Goal: Task Accomplishment & Management: Use online tool/utility

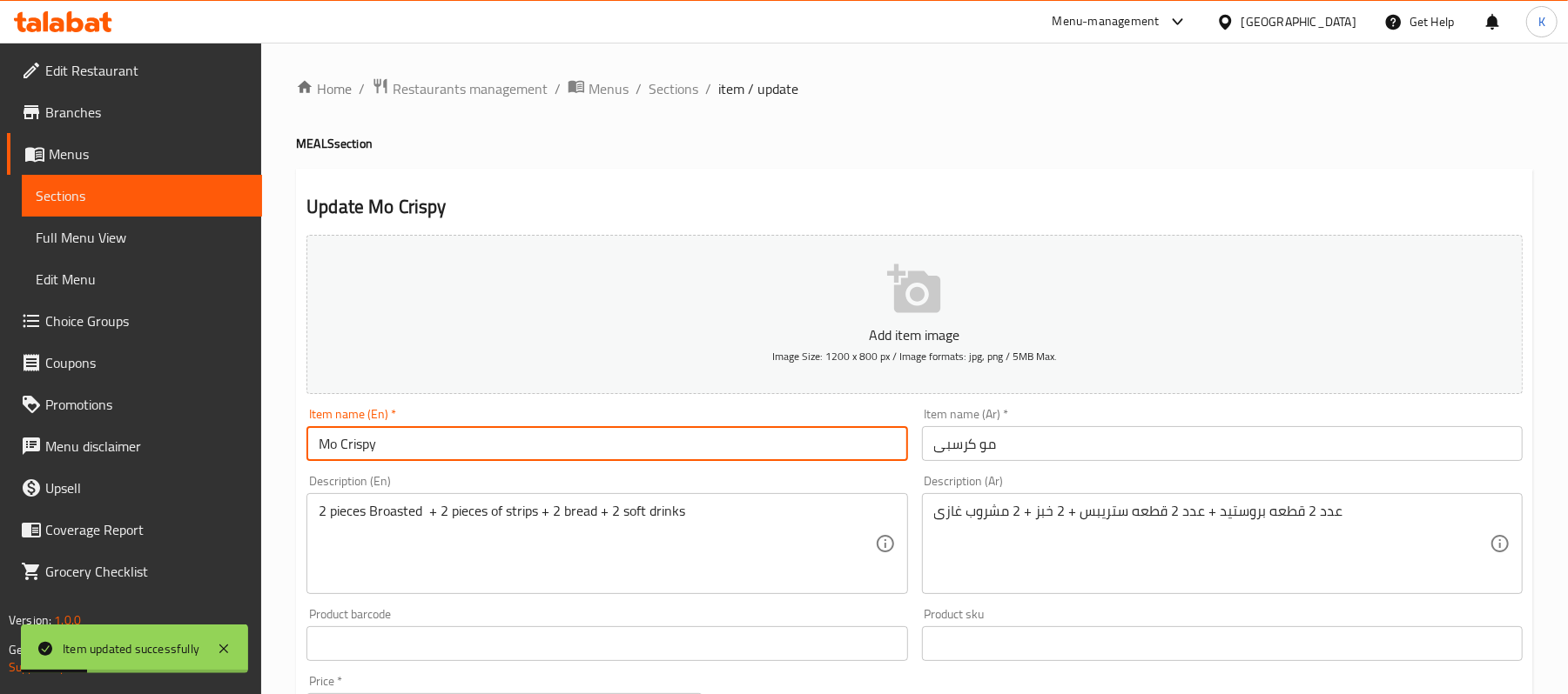
click at [138, 60] on span "Edit Restaurant" at bounding box center [146, 71] width 203 height 21
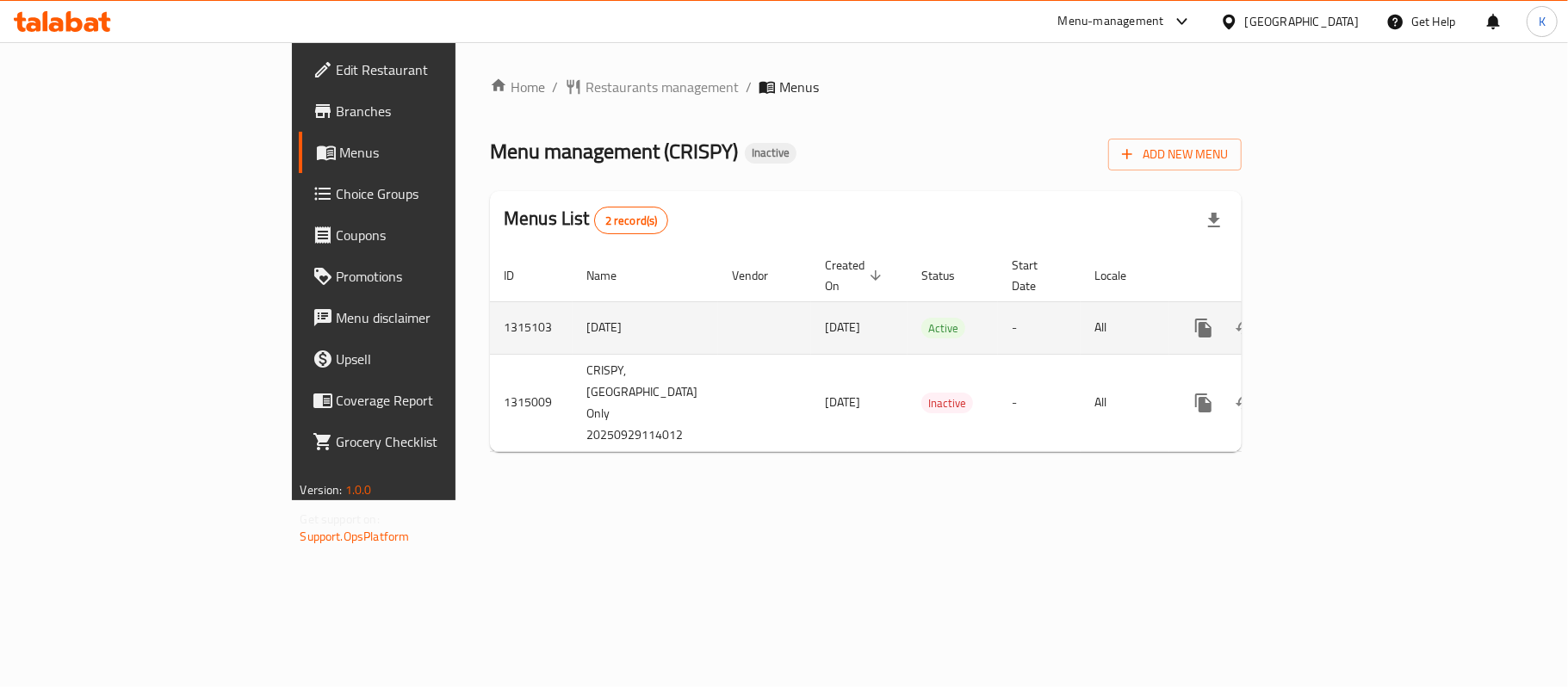
click at [1348, 308] on link "enhanced table" at bounding box center [1328, 328] width 41 height 41
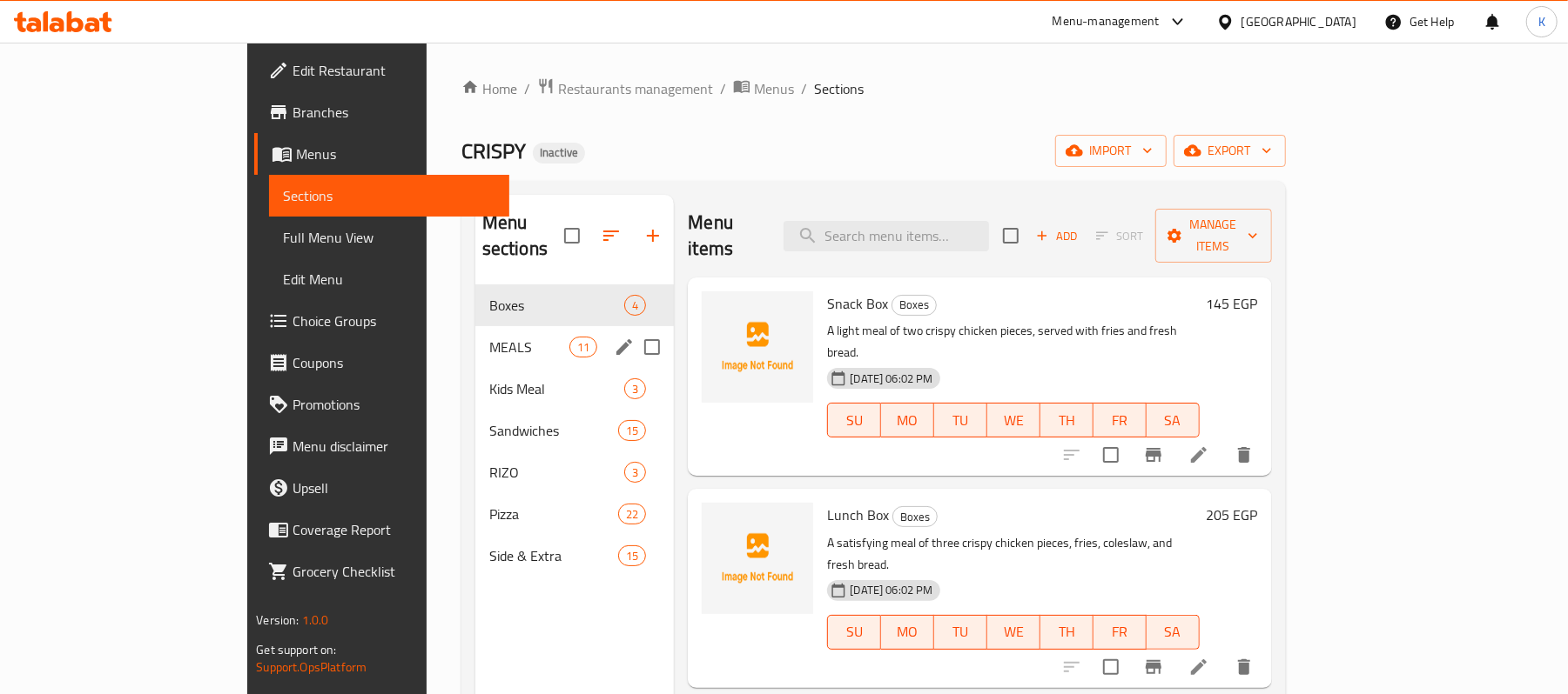
drag, startPoint x: 397, startPoint y: 329, endPoint x: 394, endPoint y: 346, distance: 17.3
click at [489, 337] on span "MEALS" at bounding box center [529, 347] width 80 height 21
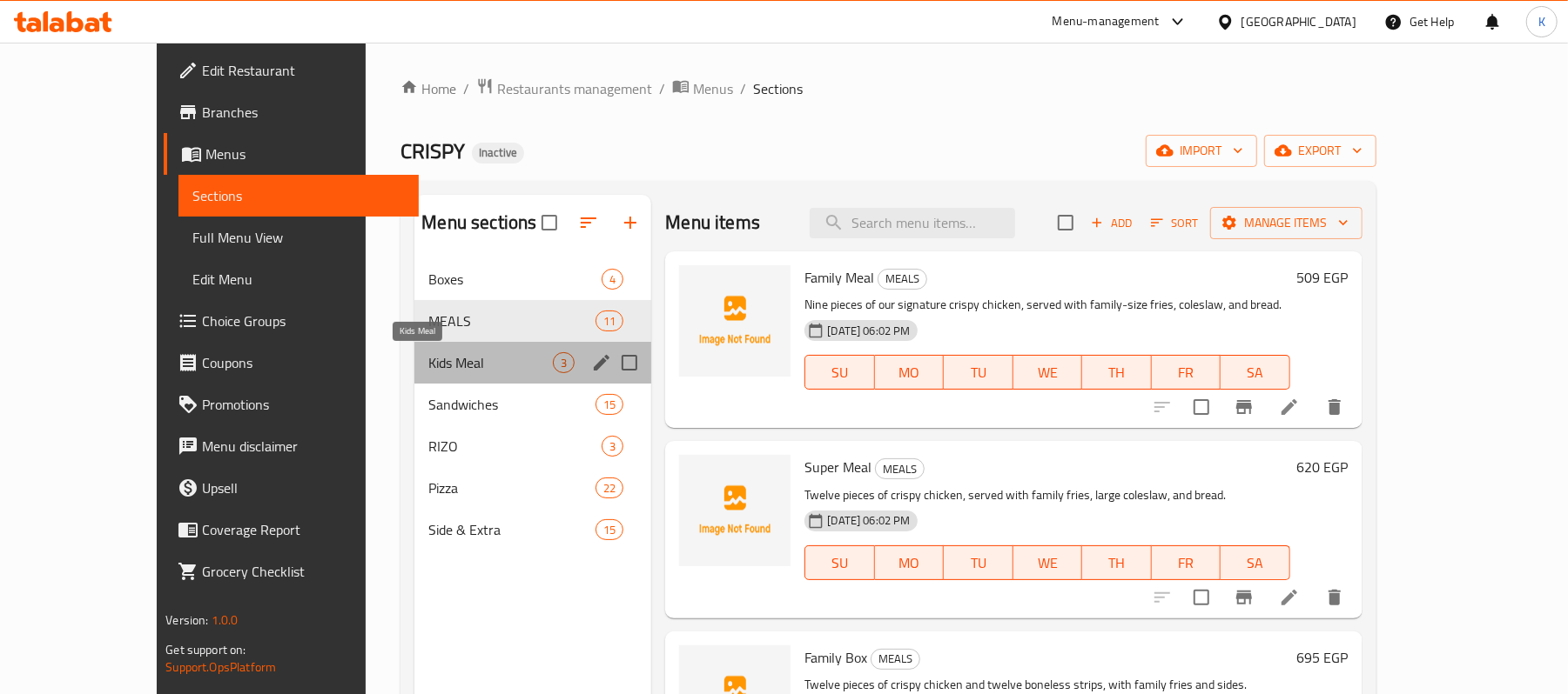
click at [428, 364] on span "Kids Meal" at bounding box center [490, 363] width 125 height 21
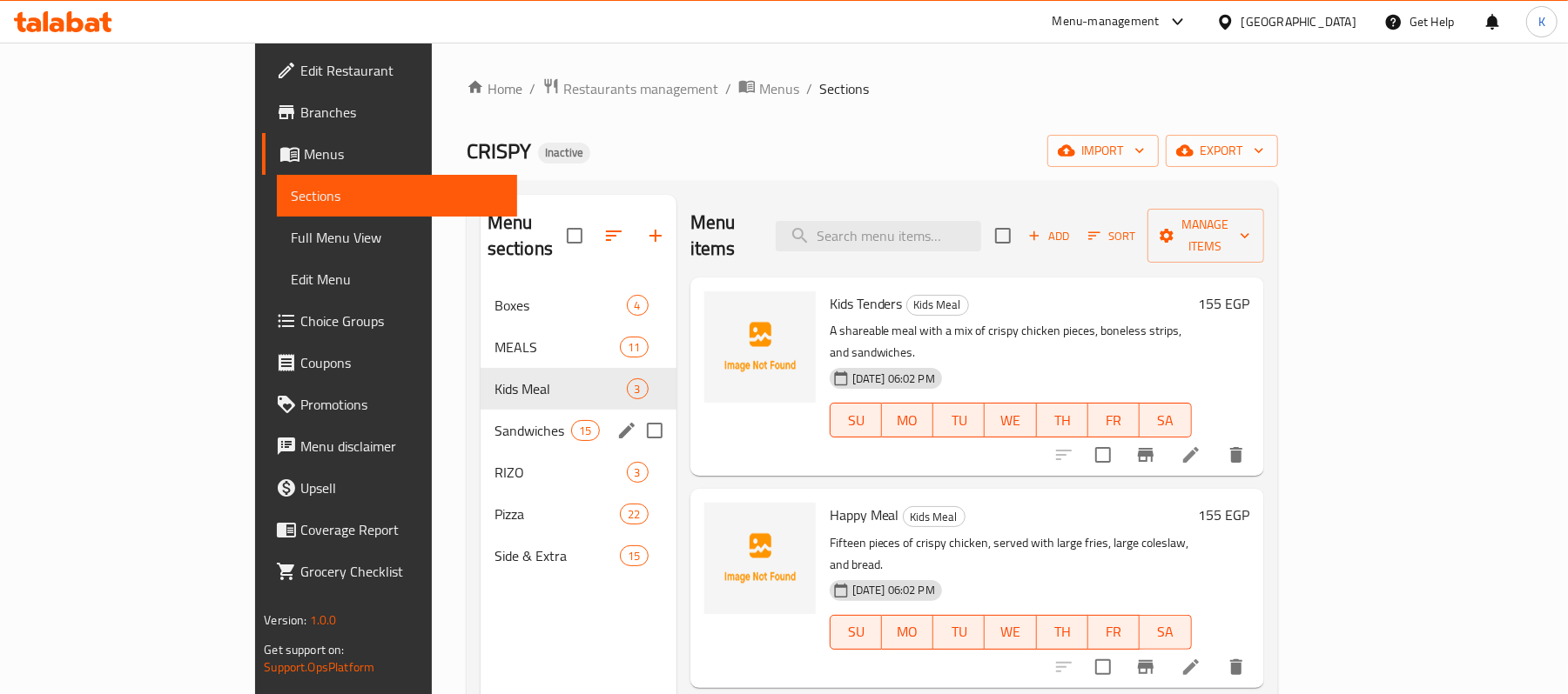
click at [494, 420] on span "Sandwiches" at bounding box center [533, 431] width 77 height 21
click at [481, 451] on div "RIZO 3" at bounding box center [578, 472] width 196 height 42
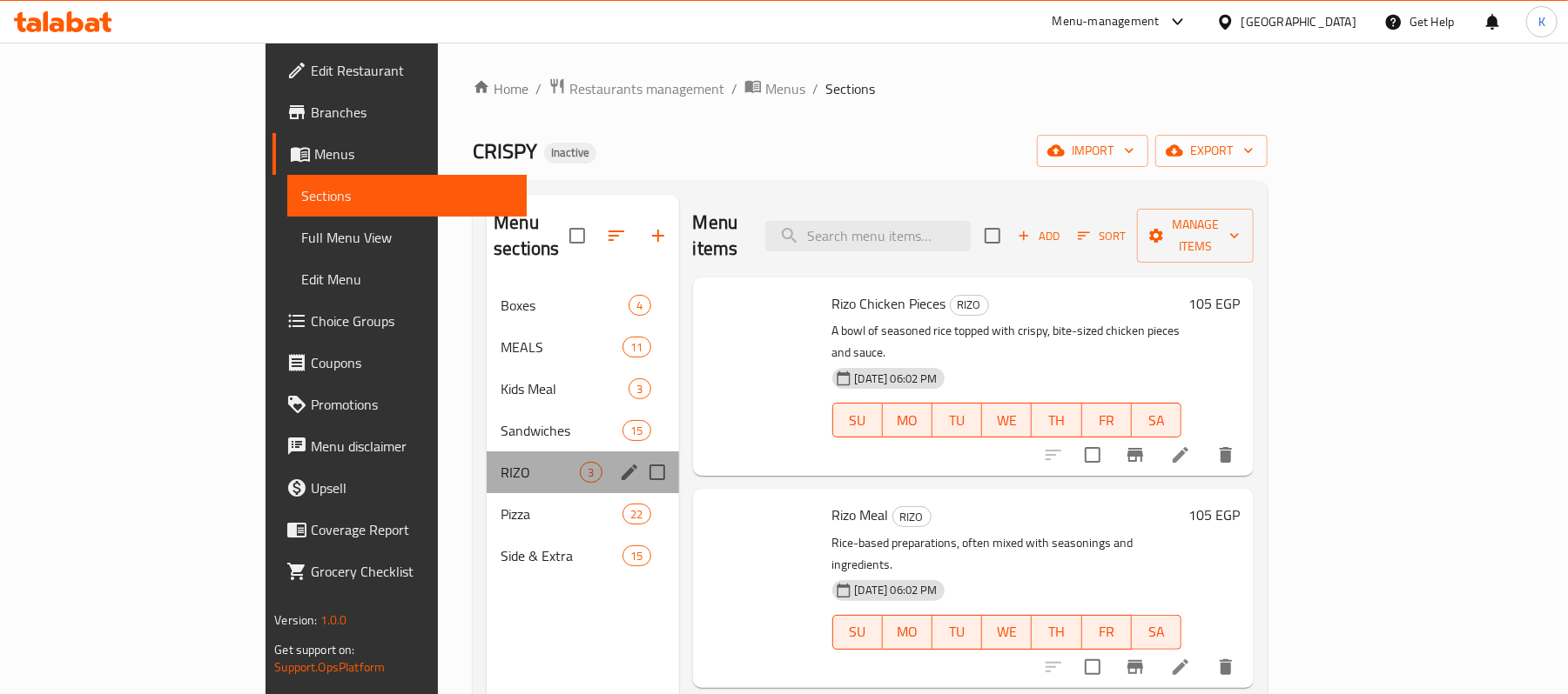
click at [501, 462] on span "RIZO" at bounding box center [540, 472] width 79 height 21
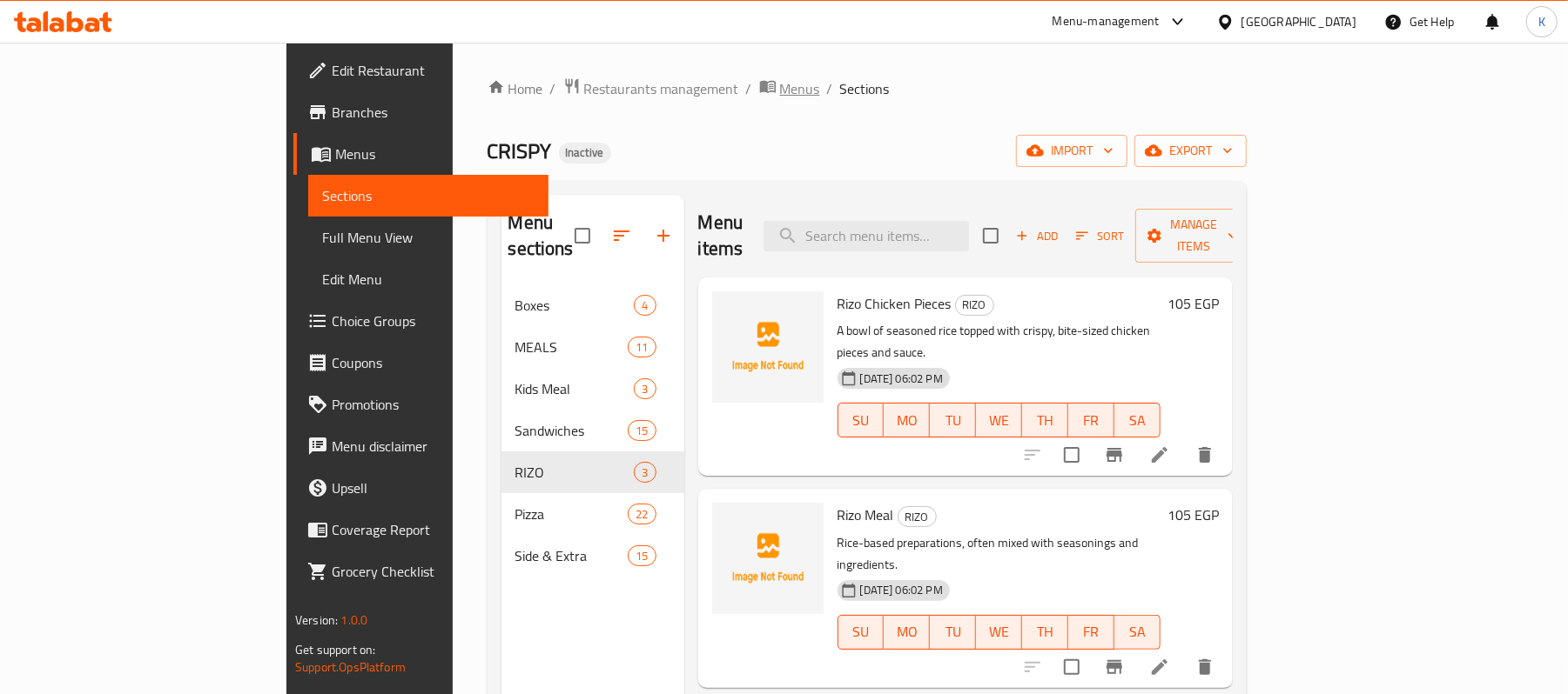
click at [780, 84] on span "Menus" at bounding box center [800, 89] width 40 height 21
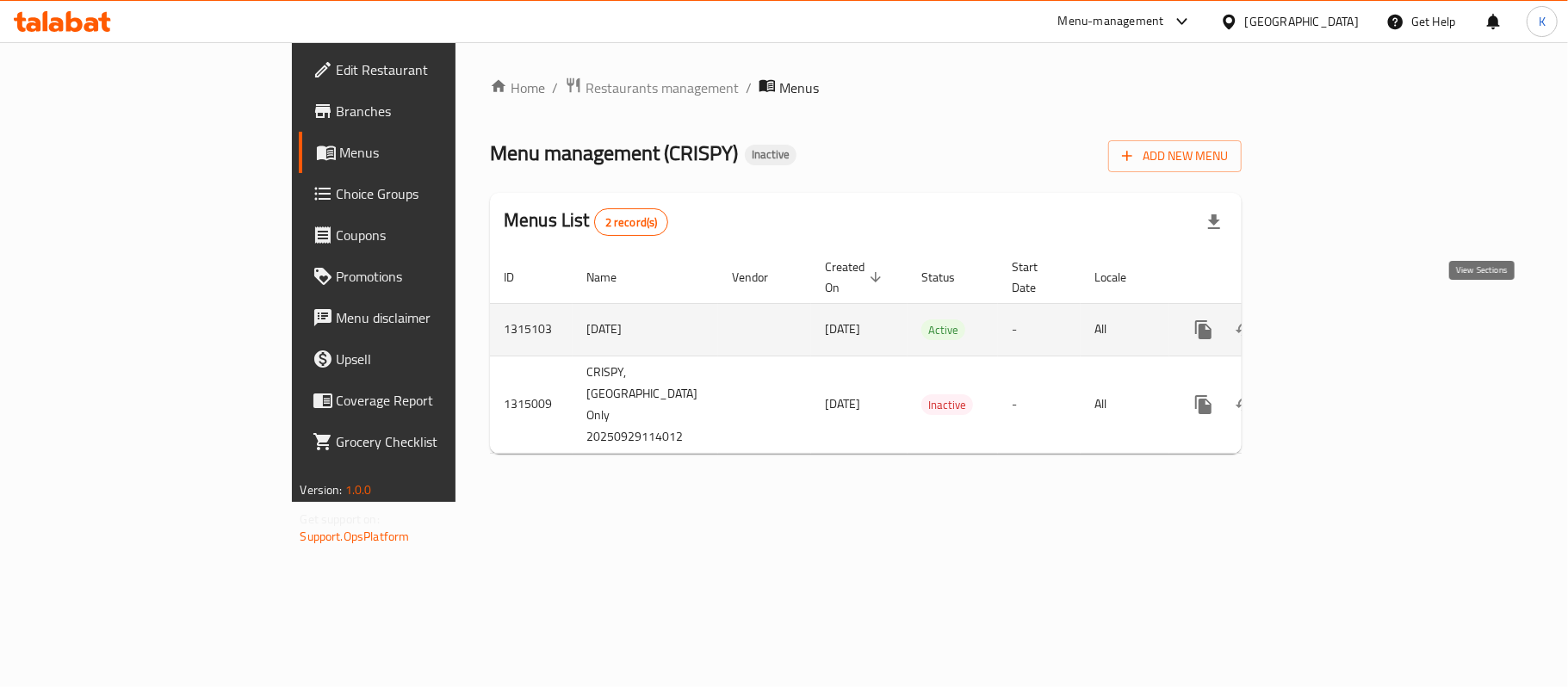
click at [1335, 322] on icon "enhanced table" at bounding box center [1328, 330] width 16 height 16
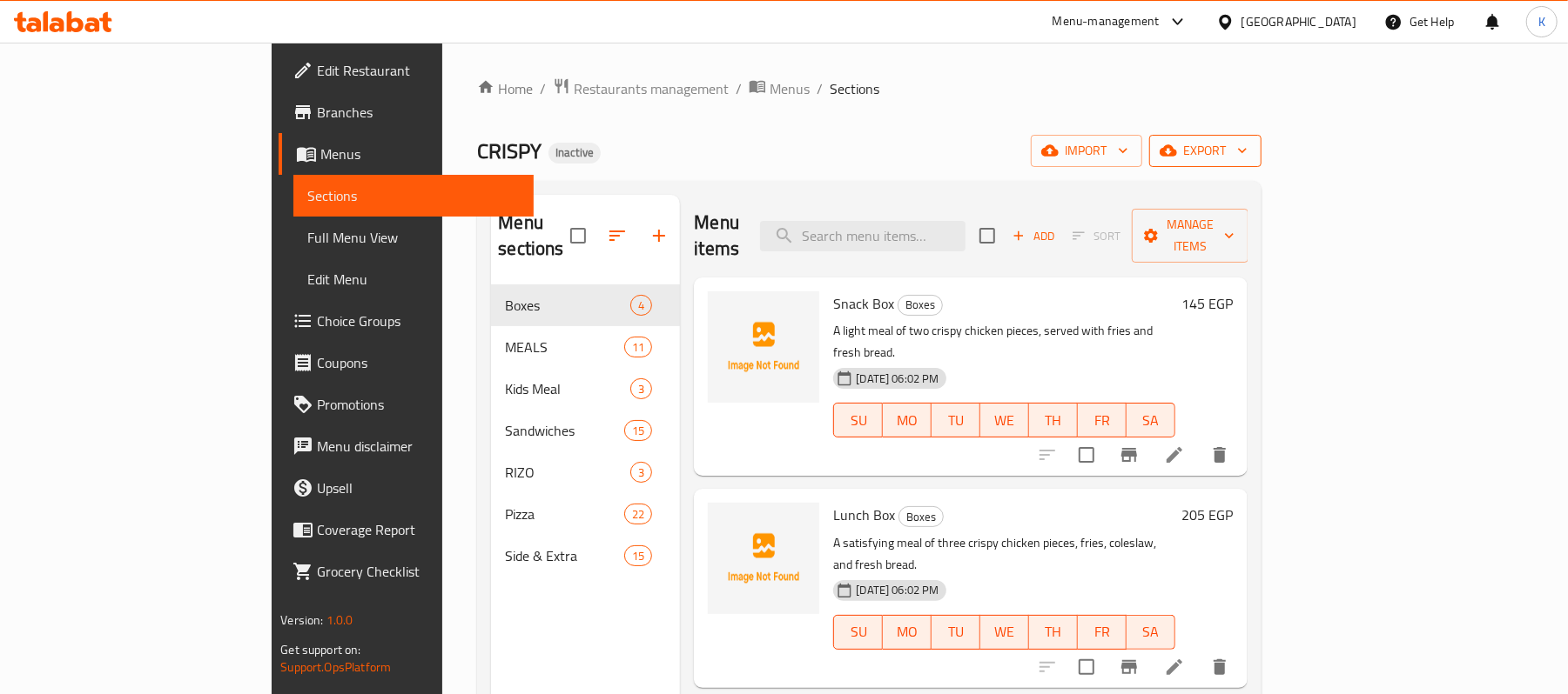
click at [1251, 155] on icon "button" at bounding box center [1242, 150] width 17 height 17
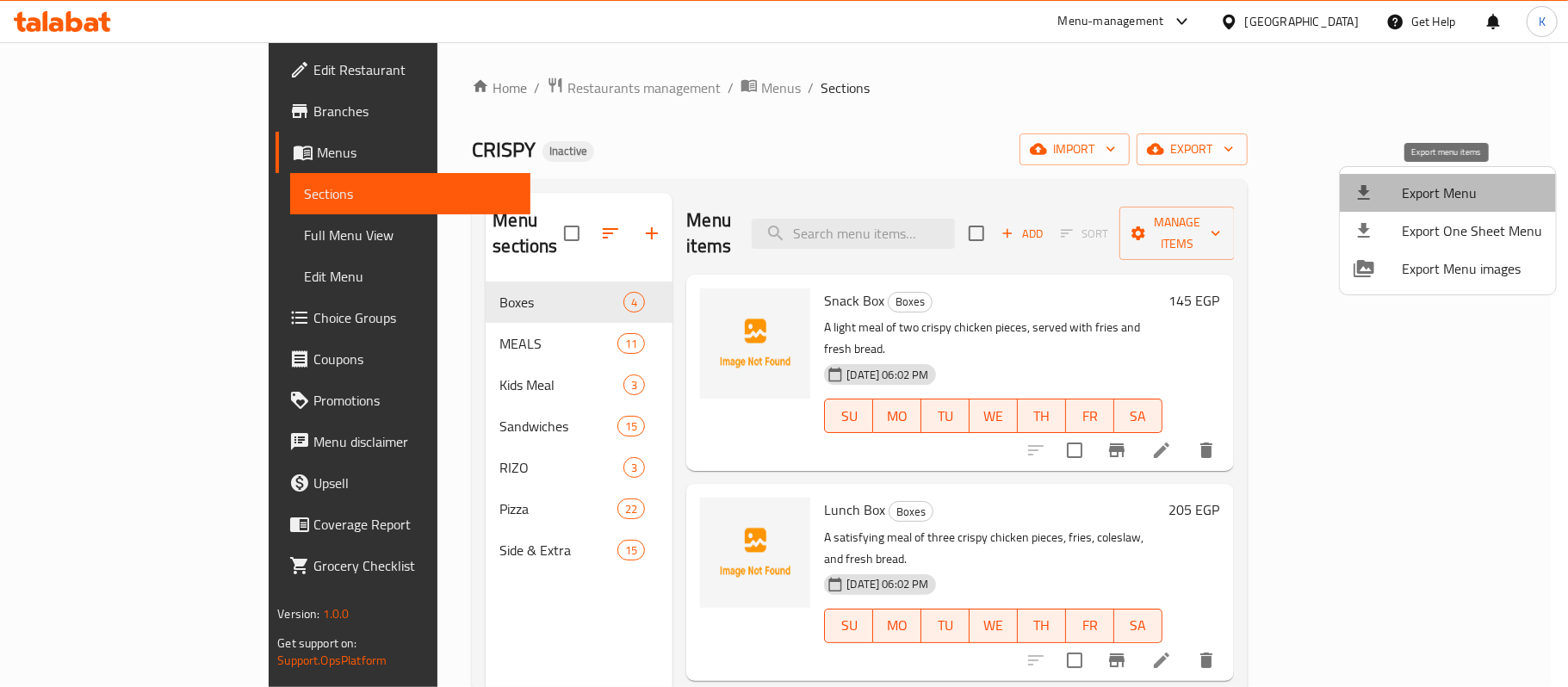
click at [1467, 182] on span "Export Menu" at bounding box center [1472, 193] width 140 height 21
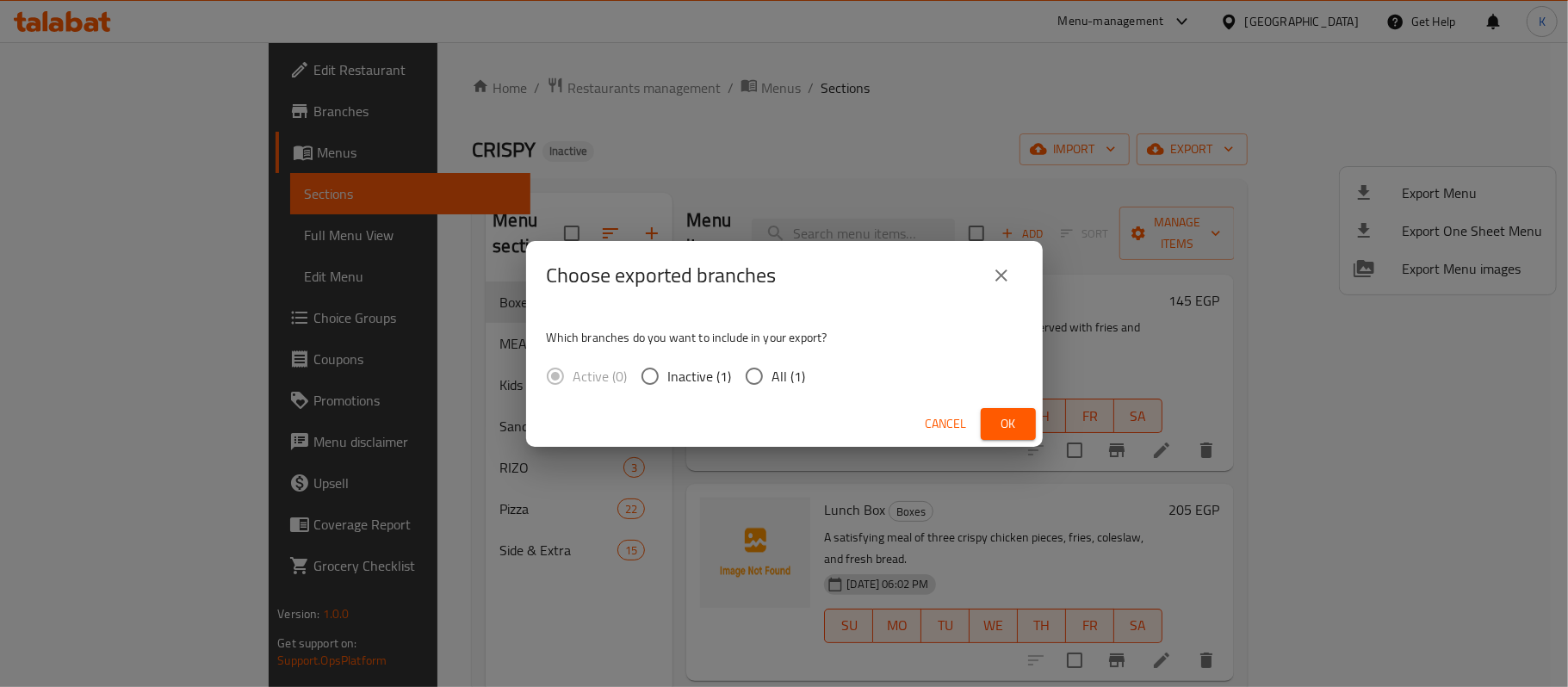
click at [785, 373] on span "All (1)" at bounding box center [790, 377] width 34 height 21
click at [773, 373] on input "All (1)" at bounding box center [754, 376] width 36 height 36
radio input "true"
click at [1018, 422] on span "Ok" at bounding box center [1007, 423] width 27 height 21
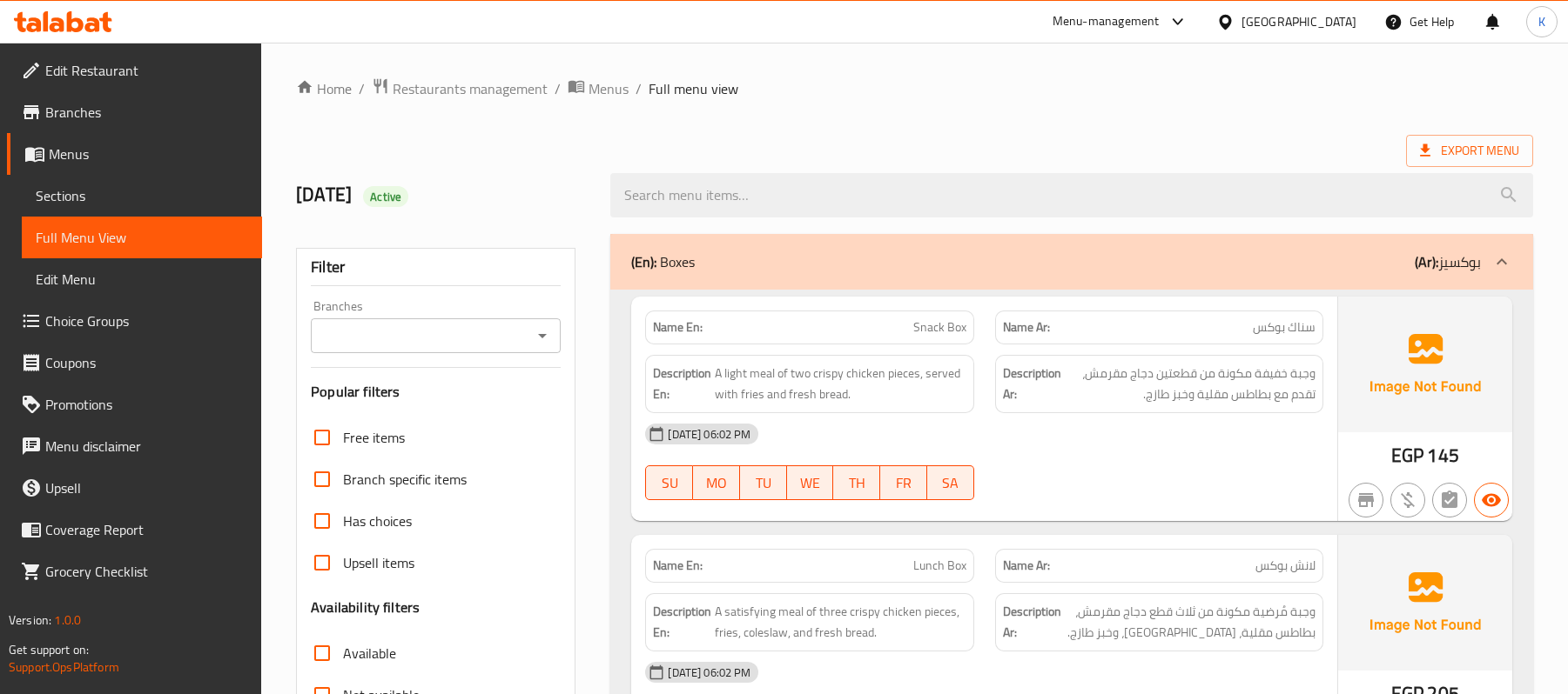
scroll to position [5140, 0]
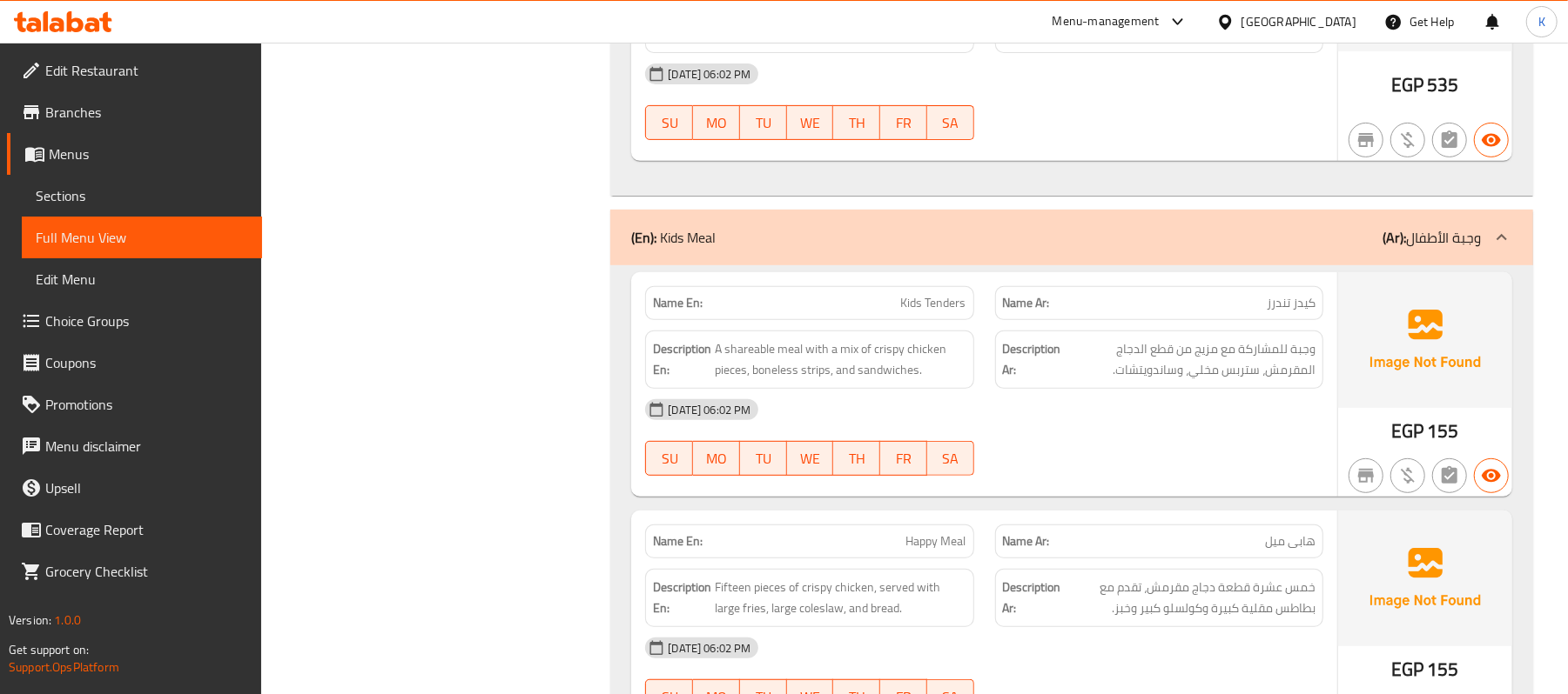
drag, startPoint x: 416, startPoint y: 374, endPoint x: 437, endPoint y: 190, distance: 185.2
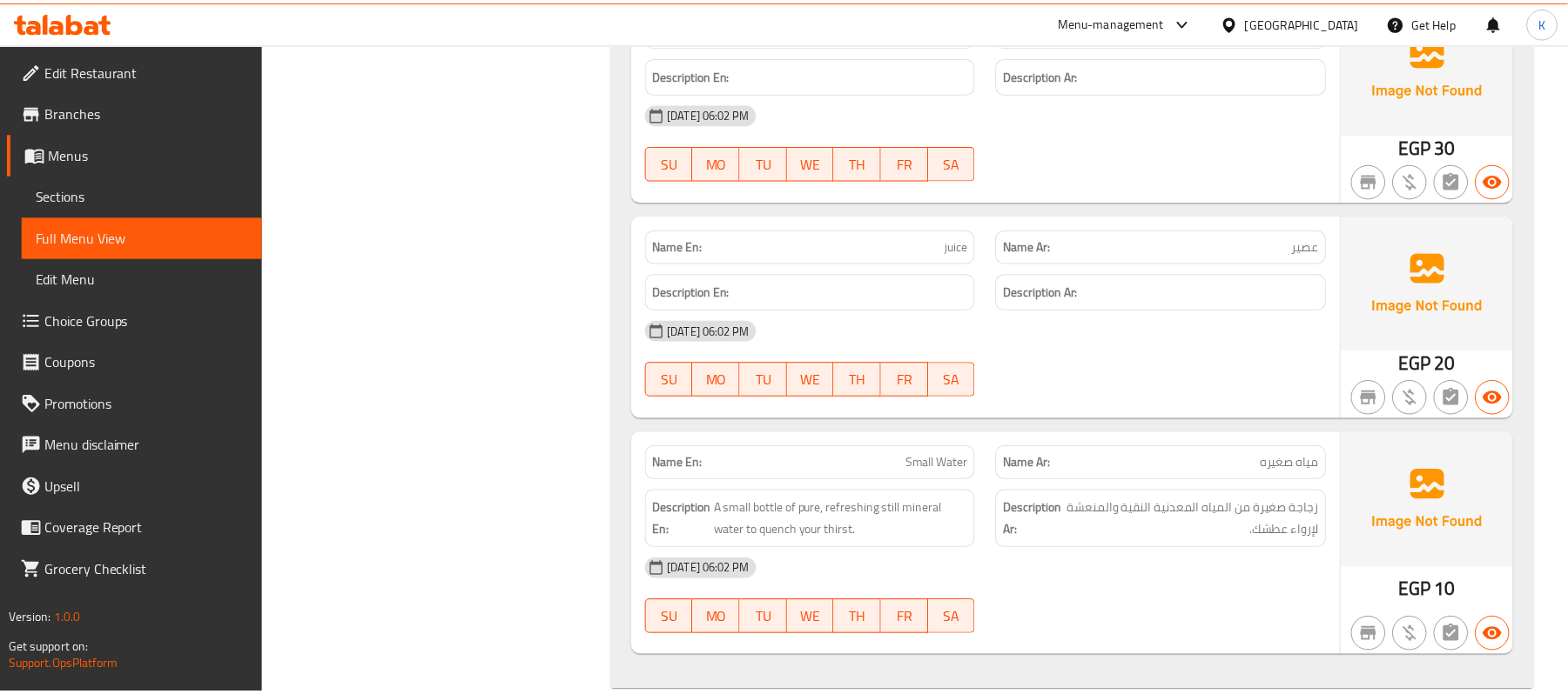
scroll to position [0, 0]
